Goal: Information Seeking & Learning: Learn about a topic

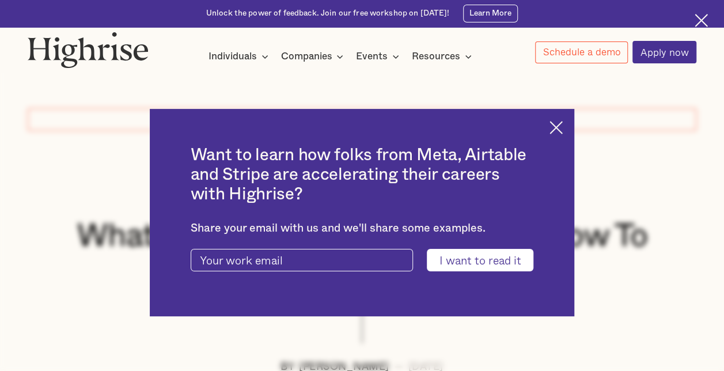
click at [561, 124] on img at bounding box center [555, 127] width 13 height 13
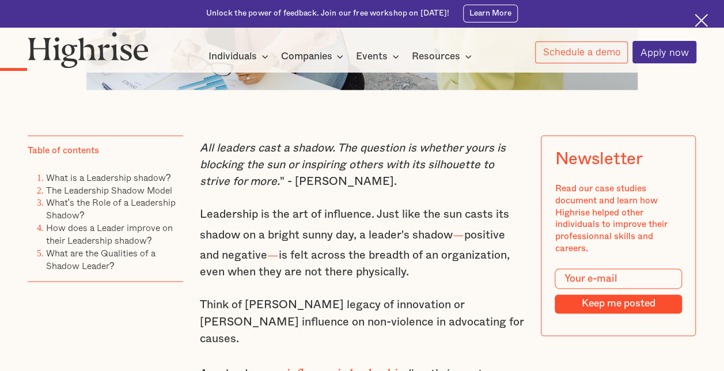
scroll to position [633, 0]
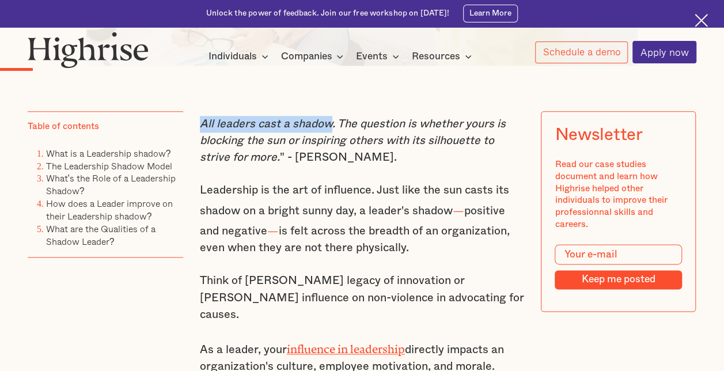
drag, startPoint x: 201, startPoint y: 130, endPoint x: 332, endPoint y: 133, distance: 130.7
click at [332, 133] on em "All leaders cast a shadow. The question is whether yours is blocking the sun or…" at bounding box center [353, 140] width 306 height 45
copy em "All leaders cast a shadow"
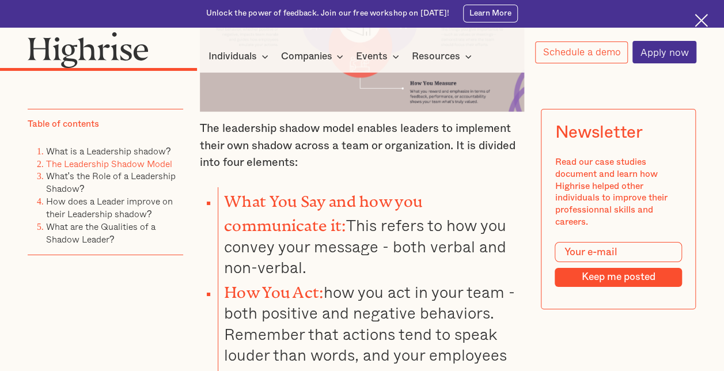
scroll to position [1842, 0]
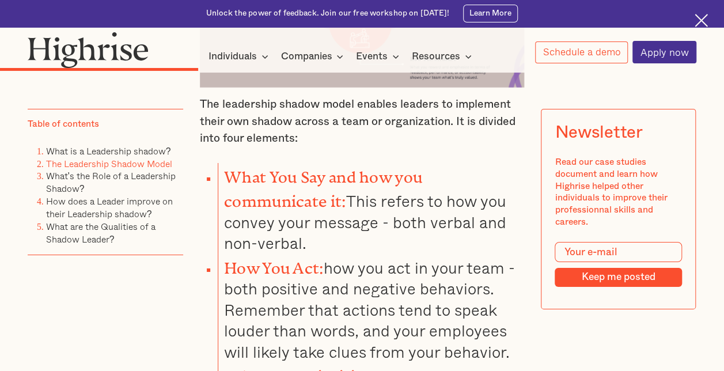
click at [221, 163] on li "What You Say and how you communicate it: This refers to how you convey your mes…" at bounding box center [371, 208] width 306 height 91
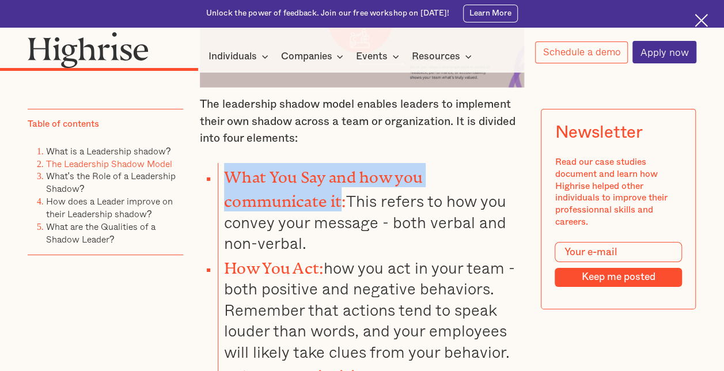
drag, startPoint x: 223, startPoint y: 140, endPoint x: 342, endPoint y: 167, distance: 121.5
click at [342, 168] on strong "What You Say and how you communicate it:" at bounding box center [323, 185] width 198 height 34
copy strong "What You Say and how you communicate it"
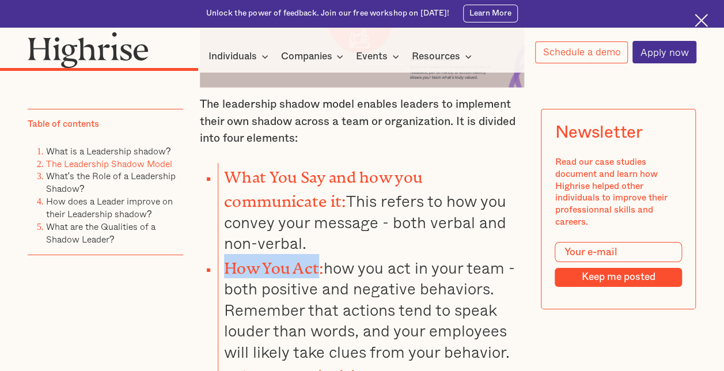
drag, startPoint x: 225, startPoint y: 228, endPoint x: 314, endPoint y: 230, distance: 89.8
click at [314, 259] on strong "How You Act:" at bounding box center [274, 264] width 100 height 10
copy strong "How You Act"
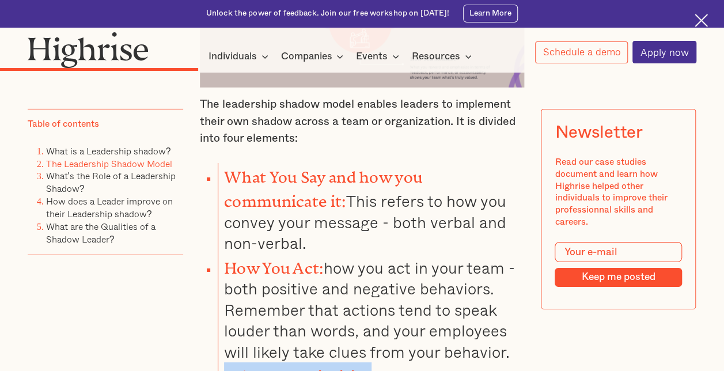
drag, startPoint x: 223, startPoint y: 334, endPoint x: 367, endPoint y: 340, distance: 143.5
click at [367, 367] on strong "What You Prioritize:" at bounding box center [299, 372] width 151 height 10
copy strong "What You Prioritize"
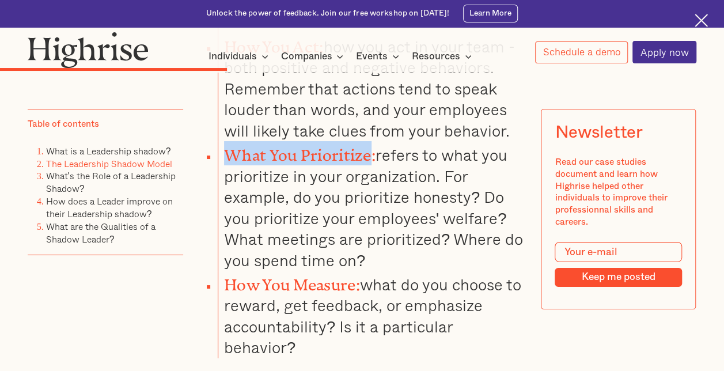
scroll to position [2073, 0]
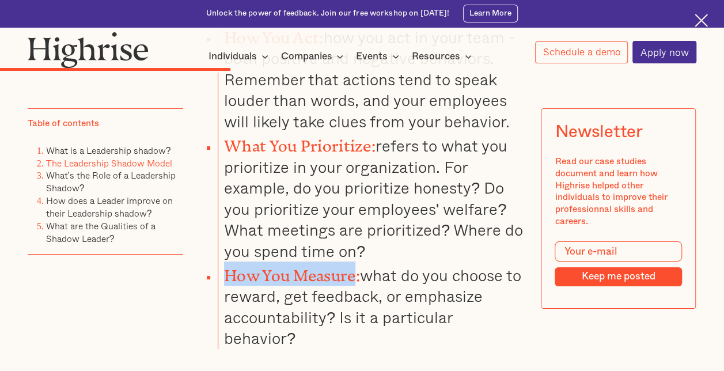
drag, startPoint x: 223, startPoint y: 233, endPoint x: 355, endPoint y: 241, distance: 132.6
click at [355, 267] on strong "How You Measure:" at bounding box center [292, 272] width 136 height 10
copy strong "How You Measure"
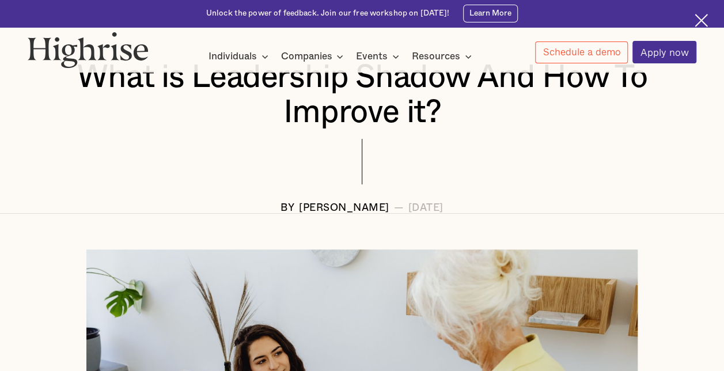
scroll to position [0, 0]
